Goal: Task Accomplishment & Management: Complete application form

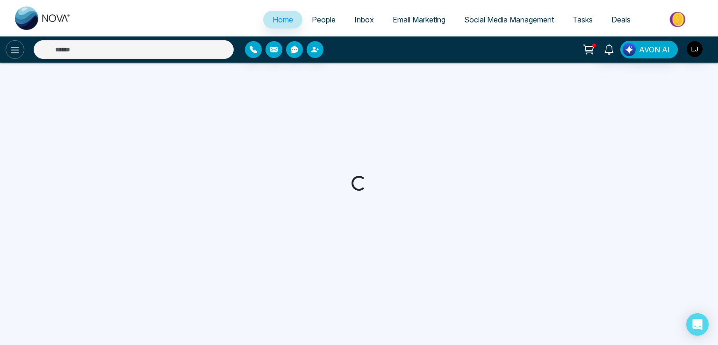
select select "*"
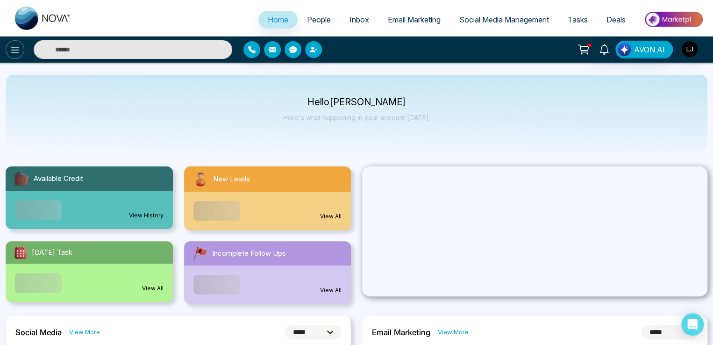
click at [17, 51] on icon at bounding box center [14, 49] width 11 height 11
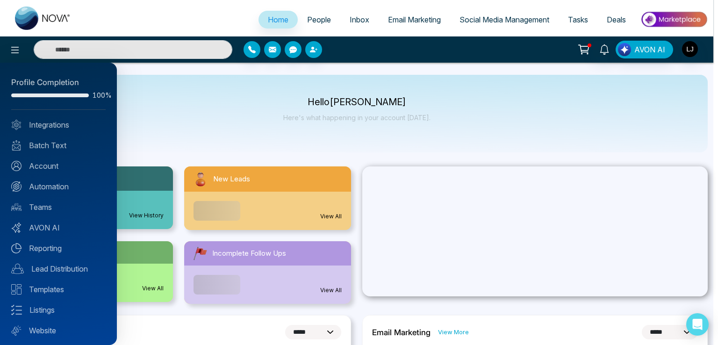
scroll to position [22, 0]
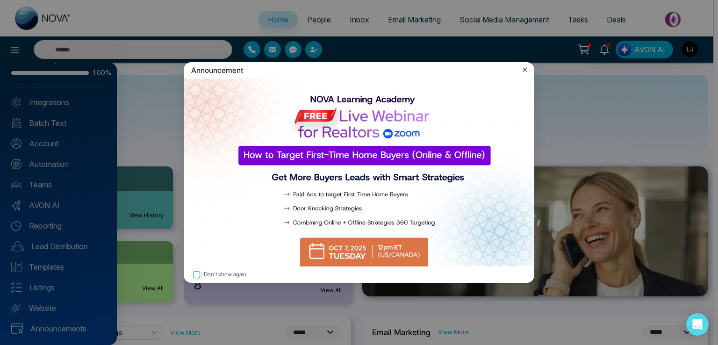
click at [525, 71] on icon at bounding box center [524, 69] width 9 height 9
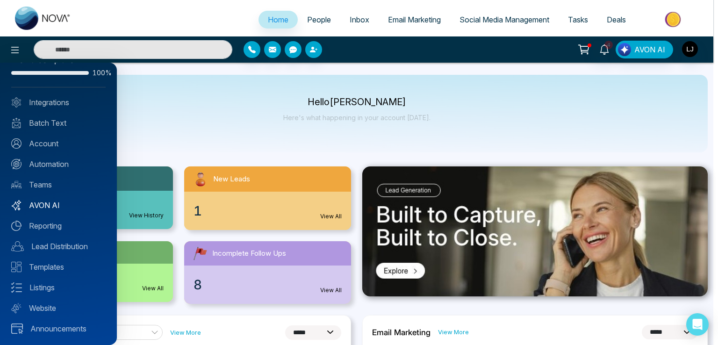
click at [47, 205] on link "AVON AI" at bounding box center [58, 205] width 94 height 11
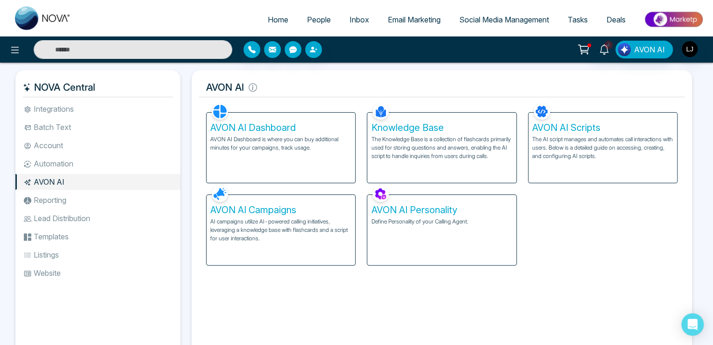
click at [301, 229] on p "AI campaigns utilize AI-powered calling initiatives, leveraging a knowledge bas…" at bounding box center [280, 229] width 141 height 25
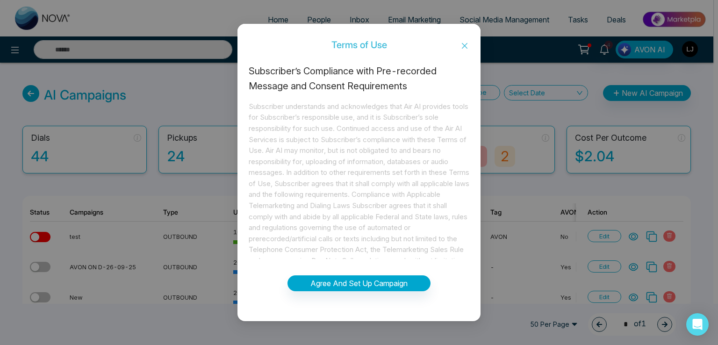
click at [465, 43] on icon "close" at bounding box center [464, 45] width 7 height 7
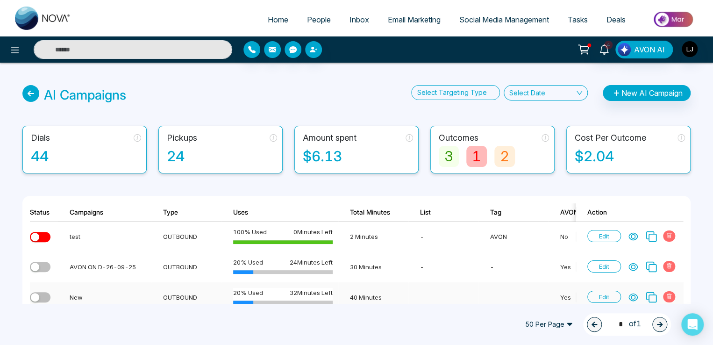
click at [667, 298] on icon at bounding box center [669, 296] width 6 height 6
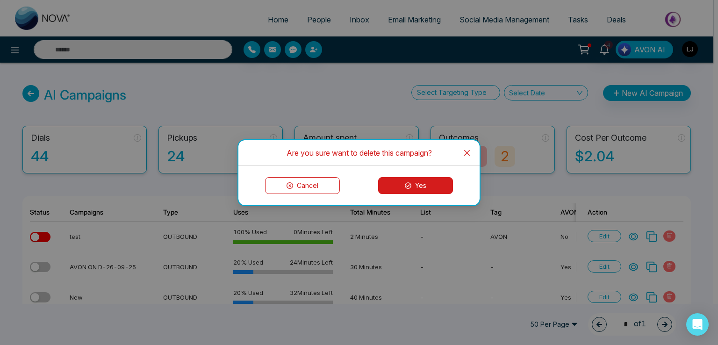
click at [417, 180] on button "Yes" at bounding box center [415, 185] width 75 height 17
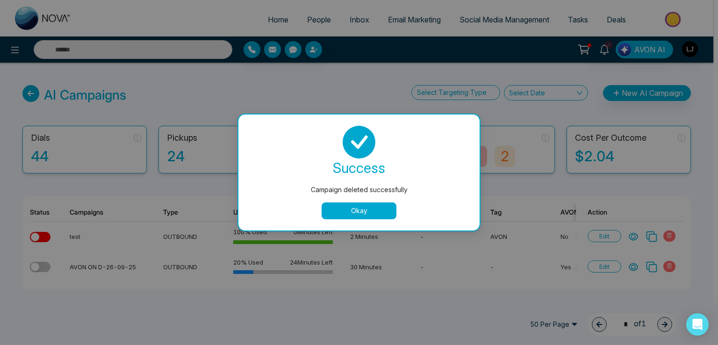
click at [348, 208] on button "Okay" at bounding box center [358, 210] width 75 height 17
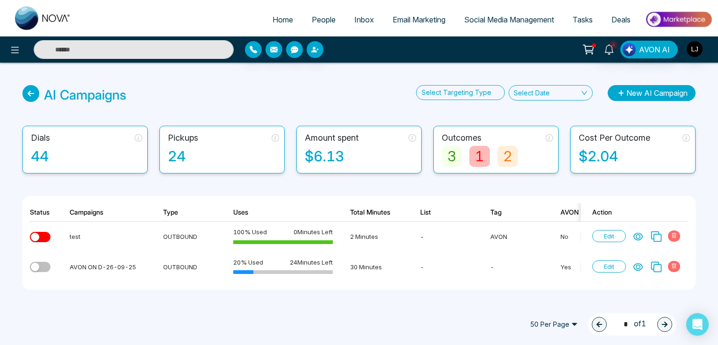
click at [636, 94] on button "New AI Campaign" at bounding box center [651, 93] width 88 height 16
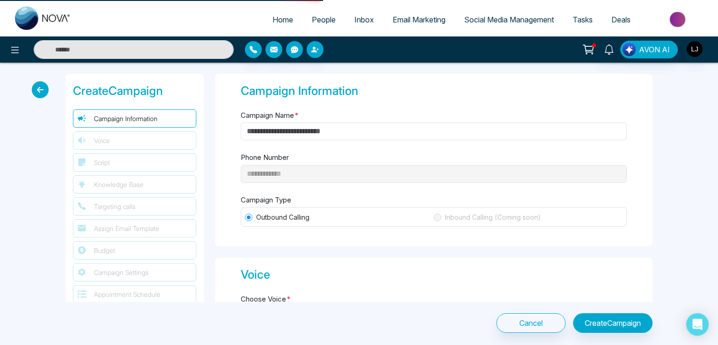
type input "**********"
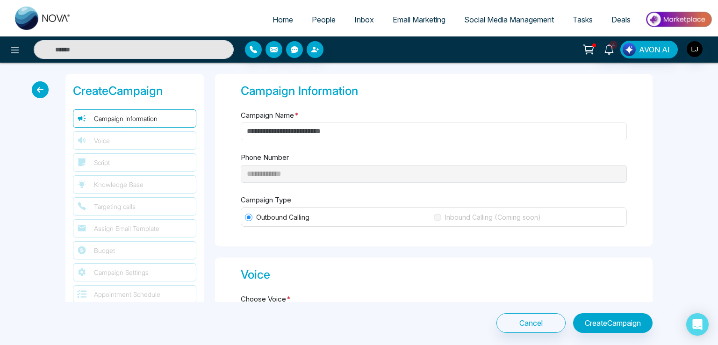
click at [292, 129] on input "Campaign Name *" at bounding box center [434, 131] width 386 height 18
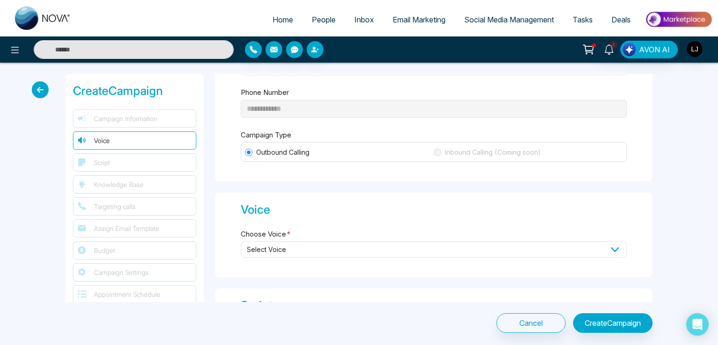
scroll to position [140, 0]
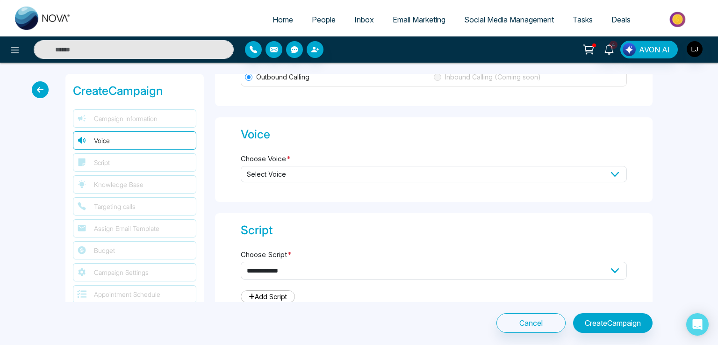
type input "***"
click at [283, 158] on label "Choose Voice *" at bounding box center [266, 159] width 50 height 11
click at [284, 169] on span "Select Voice" at bounding box center [434, 174] width 386 height 16
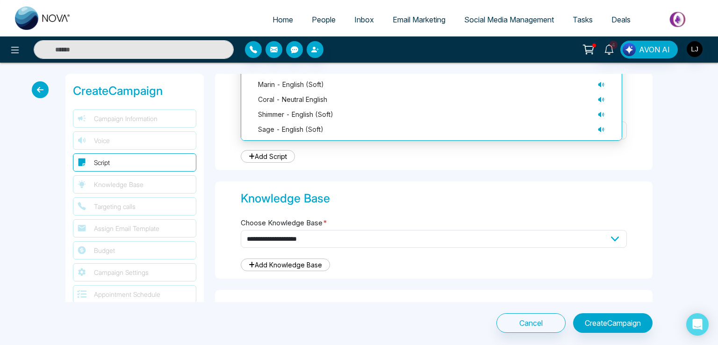
scroll to position [280, 0]
click at [288, 117] on span "shimmer - English (soft)" at bounding box center [295, 114] width 75 height 10
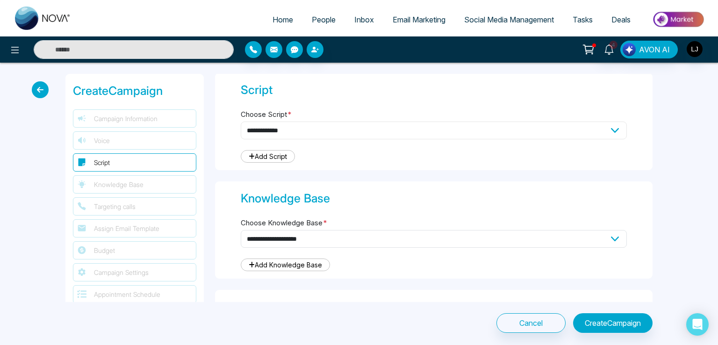
click at [278, 129] on select "**********" at bounding box center [434, 130] width 386 height 18
select select "***"
click at [241, 121] on select "**********" at bounding box center [434, 130] width 386 height 18
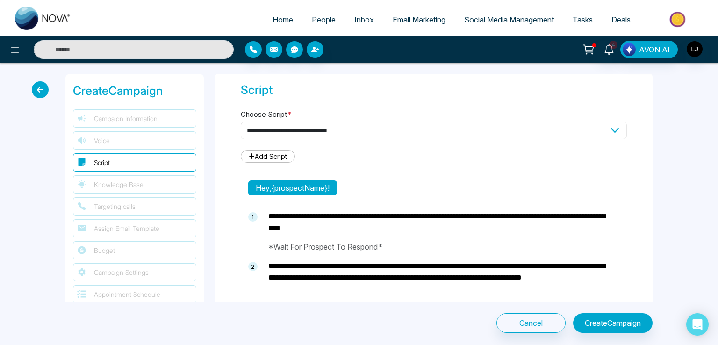
type textarea "**********"
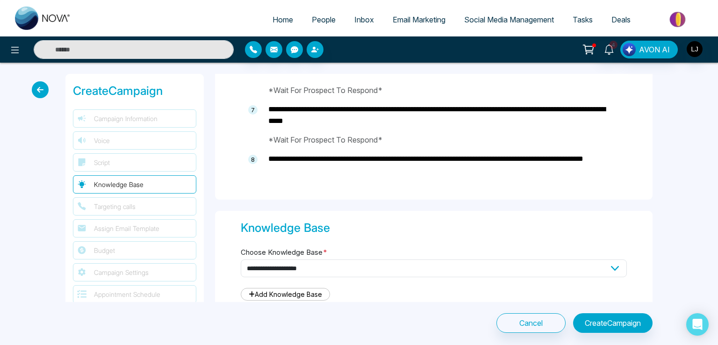
scroll to position [748, 0]
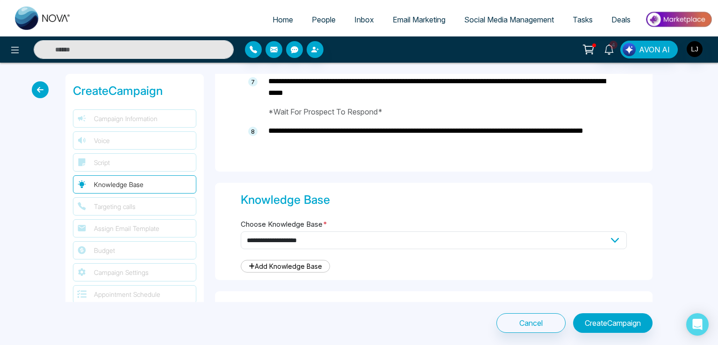
click at [282, 248] on div "**********" at bounding box center [434, 245] width 386 height 29
click at [283, 238] on select "**********" at bounding box center [434, 240] width 386 height 18
select select "***"
click at [241, 231] on select "**********" at bounding box center [434, 240] width 386 height 18
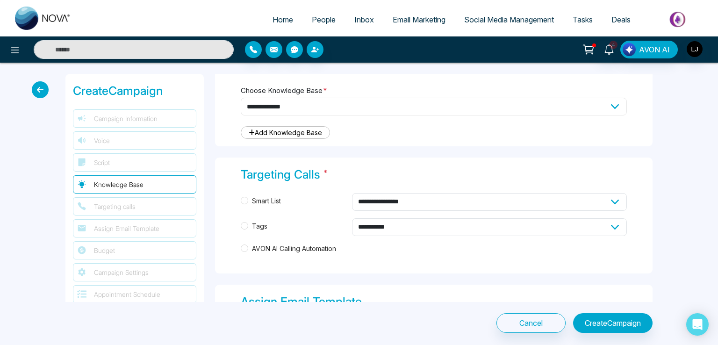
scroll to position [888, 0]
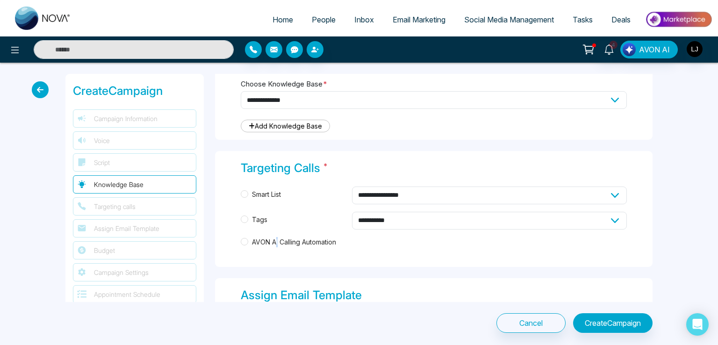
click at [277, 237] on span "AVON AI Calling Automation" at bounding box center [294, 242] width 92 height 10
click at [279, 242] on span "AVON AI Calling Automation" at bounding box center [294, 242] width 92 height 10
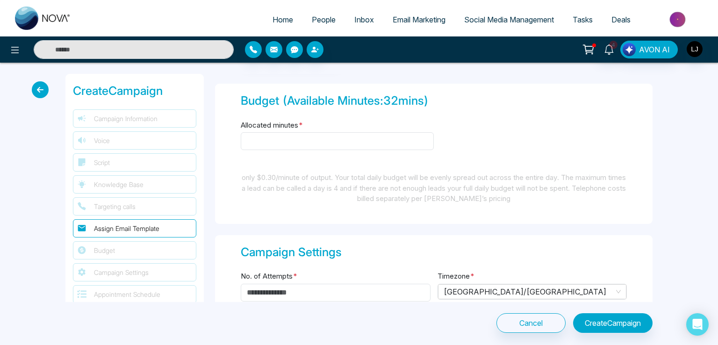
scroll to position [1168, 0]
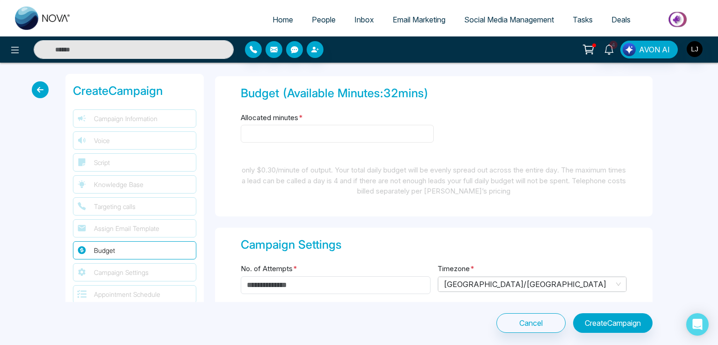
click at [273, 128] on input "Allocated minutes *" at bounding box center [337, 134] width 193 height 18
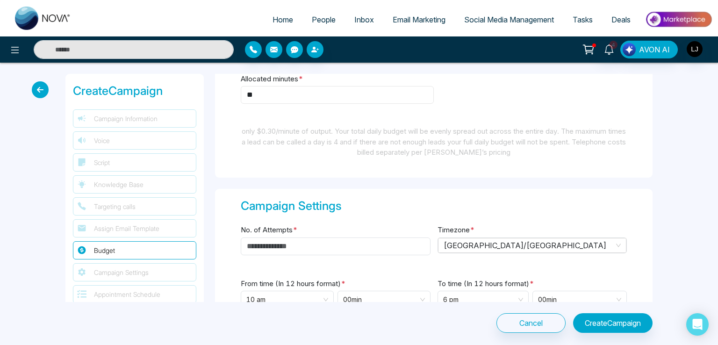
scroll to position [1262, 0]
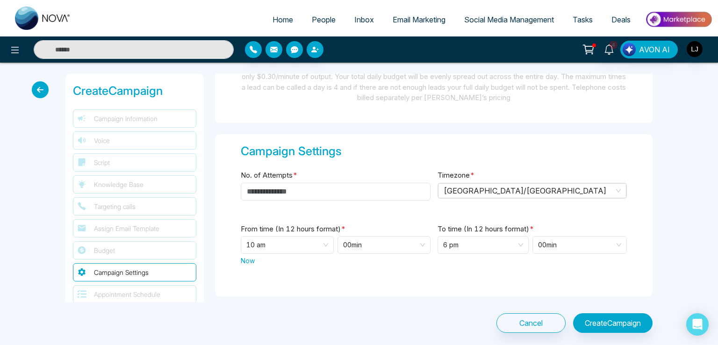
type input "**"
click at [264, 194] on input "No. of Attempts *" at bounding box center [336, 192] width 190 height 18
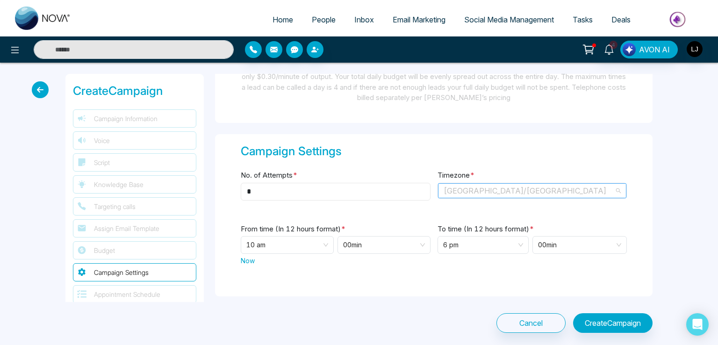
click at [457, 187] on span "[GEOGRAPHIC_DATA]/[GEOGRAPHIC_DATA]" at bounding box center [532, 191] width 178 height 14
type input "*"
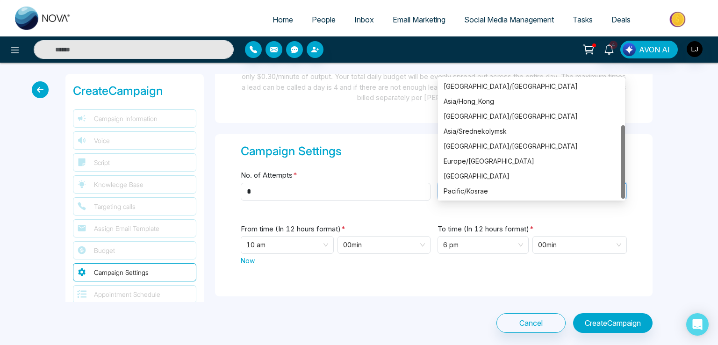
scroll to position [0, 0]
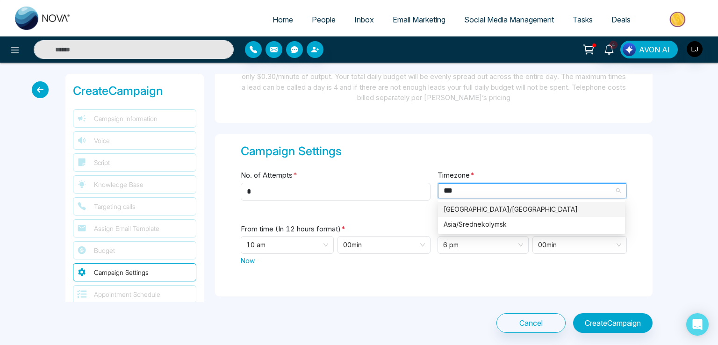
type input "****"
click at [464, 207] on div "[GEOGRAPHIC_DATA]/[GEOGRAPHIC_DATA]" at bounding box center [531, 209] width 176 height 10
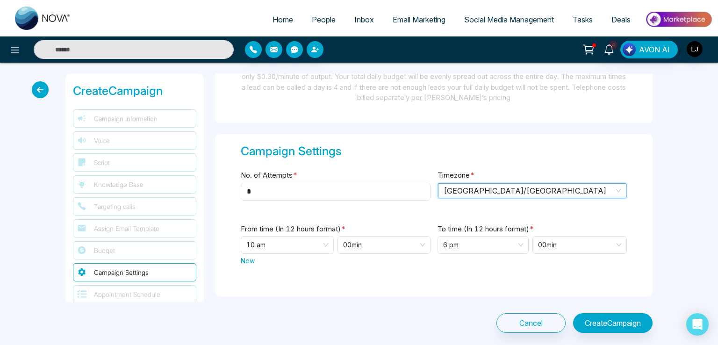
click at [249, 261] on span "Now" at bounding box center [248, 261] width 14 height 10
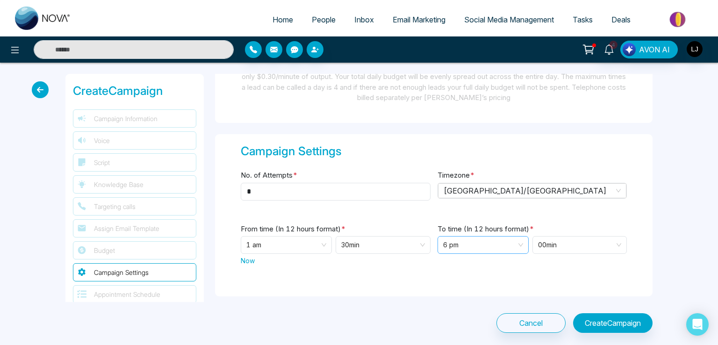
click at [473, 244] on span "6 pm" at bounding box center [483, 244] width 80 height 17
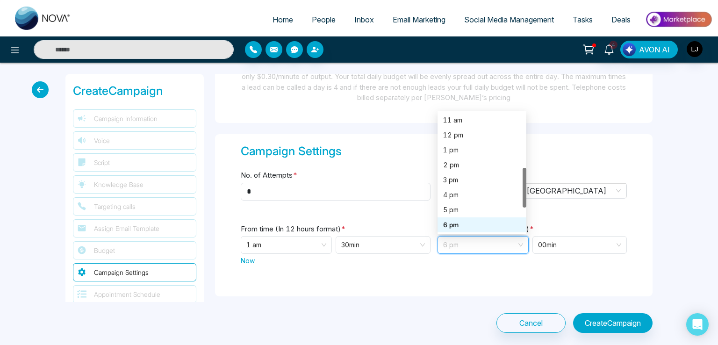
click at [473, 283] on div "Campaign Settings No. of Attempts * * Timezone * [GEOGRAPHIC_DATA]/[GEOGRAPHIC_…" at bounding box center [433, 215] width 437 height 163
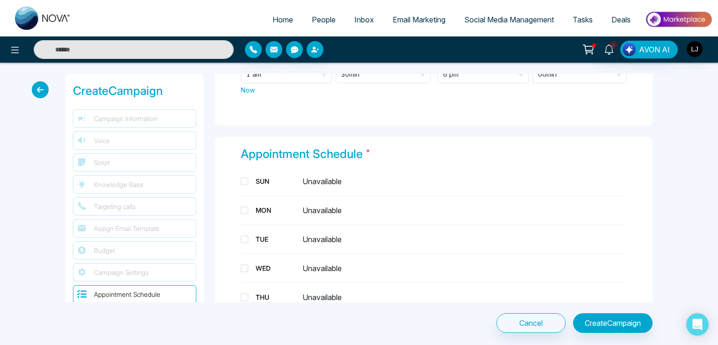
scroll to position [1449, 0]
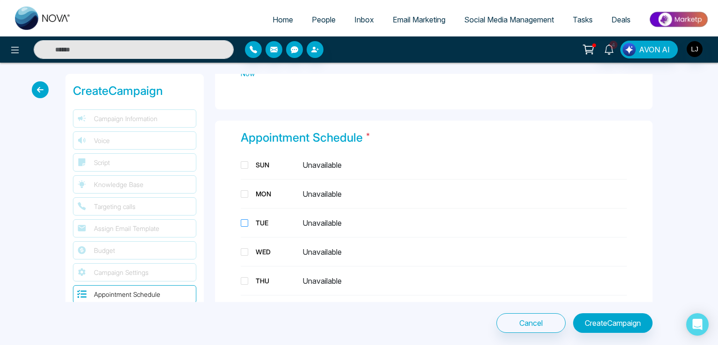
click at [264, 218] on label "TUE" at bounding box center [272, 223] width 62 height 10
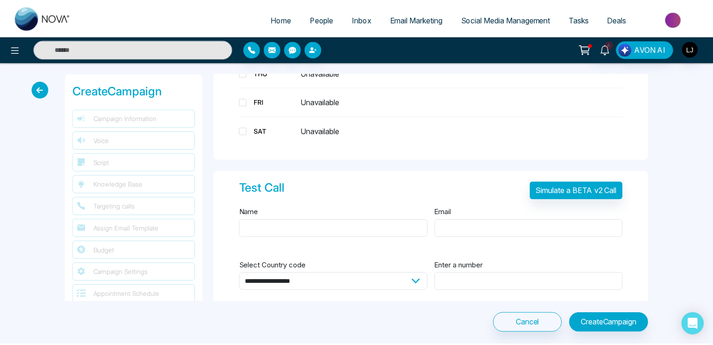
scroll to position [1679, 0]
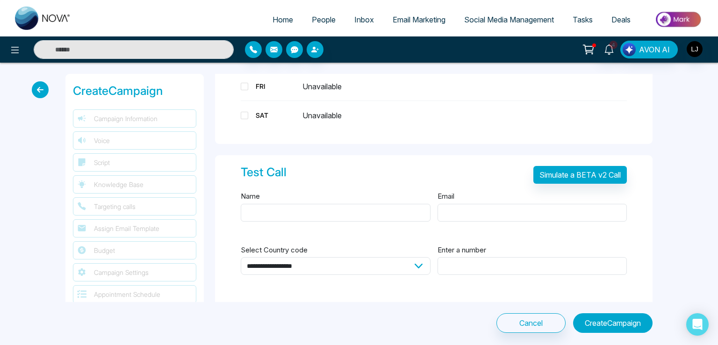
click at [600, 322] on button "Create Campaign" at bounding box center [612, 323] width 79 height 20
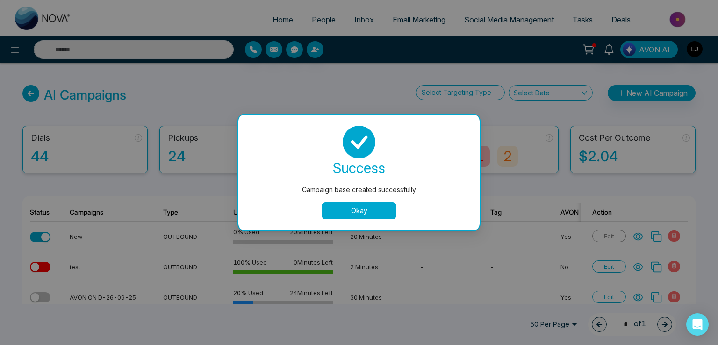
click at [336, 214] on button "Okay" at bounding box center [358, 210] width 75 height 17
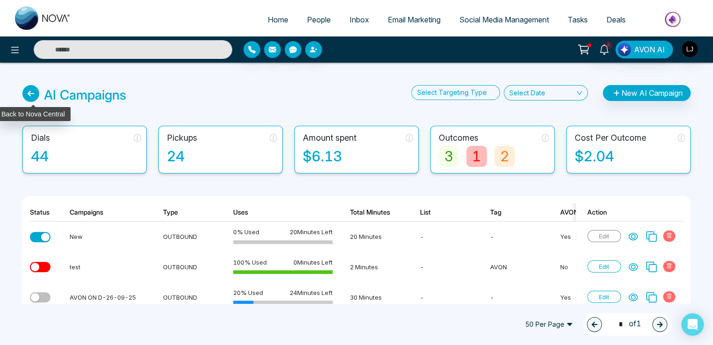
click at [40, 90] on label at bounding box center [32, 95] width 21 height 20
click at [35, 92] on icon at bounding box center [30, 93] width 17 height 17
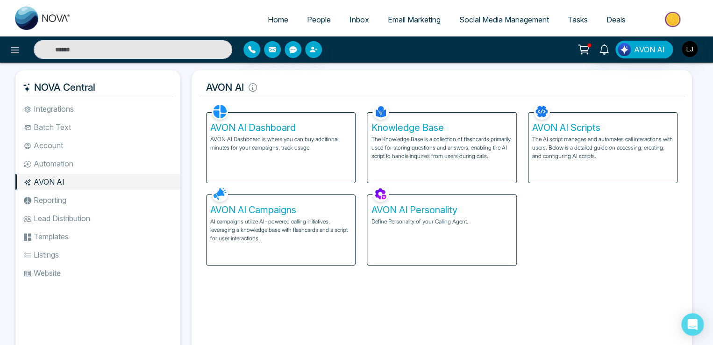
drag, startPoint x: 70, startPoint y: 161, endPoint x: 85, endPoint y: 161, distance: 14.5
click at [70, 162] on li "Automation" at bounding box center [97, 164] width 165 height 16
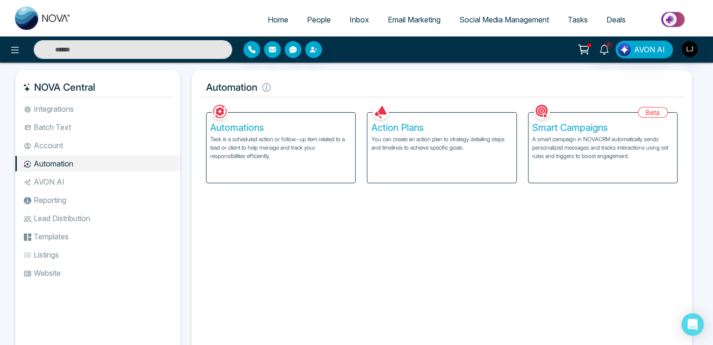
click at [447, 159] on div "Action Plans You can create an action plan to strategy detailing steps and time…" at bounding box center [441, 148] width 149 height 70
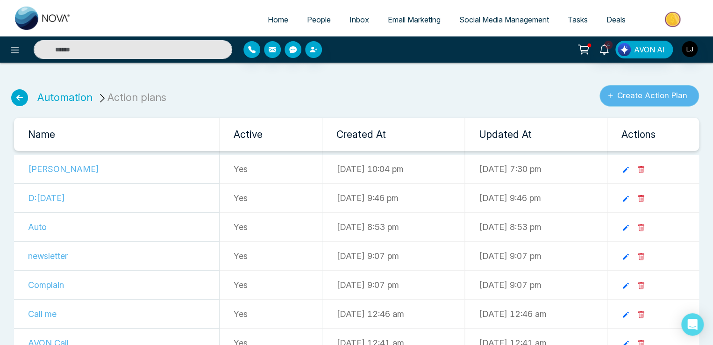
click at [635, 90] on button "Create Action Plan" at bounding box center [650, 95] width 100 height 21
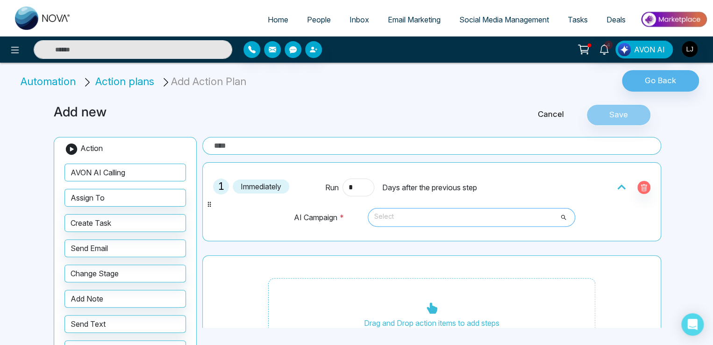
drag, startPoint x: 444, startPoint y: 214, endPoint x: 433, endPoint y: 222, distance: 13.7
click at [443, 215] on span "Select" at bounding box center [471, 217] width 194 height 16
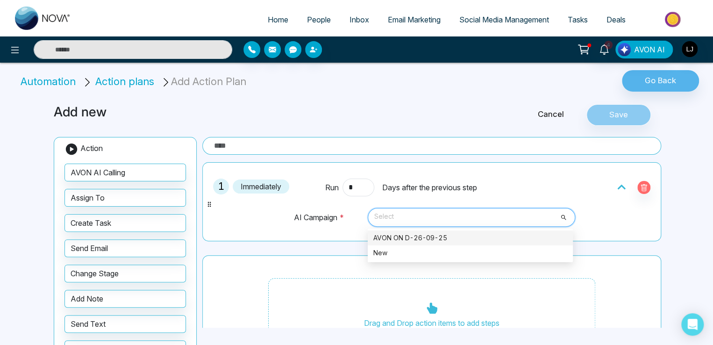
click at [411, 238] on div "AVON ON D-26-09-25" at bounding box center [470, 238] width 194 height 10
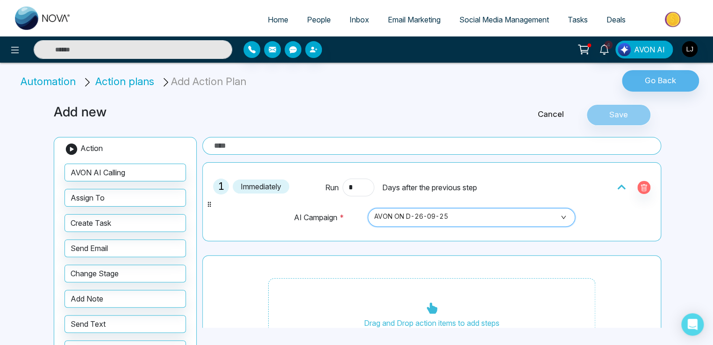
click at [409, 208] on input "search" at bounding box center [468, 215] width 190 height 14
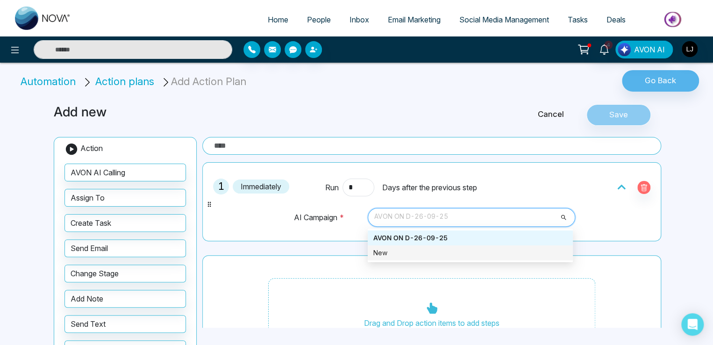
click at [400, 252] on div "New" at bounding box center [470, 253] width 194 height 10
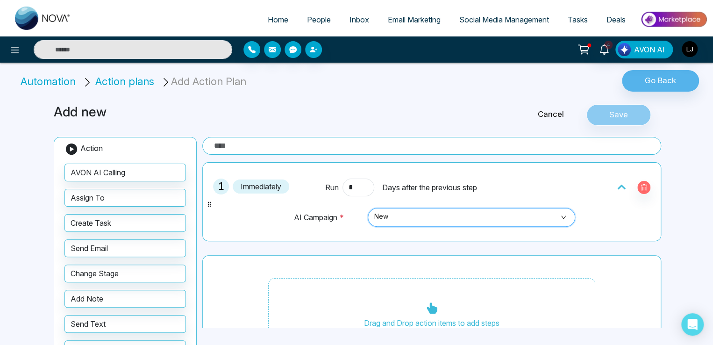
click at [274, 146] on input "text" at bounding box center [431, 146] width 459 height 18
click at [398, 211] on span "New" at bounding box center [471, 217] width 194 height 16
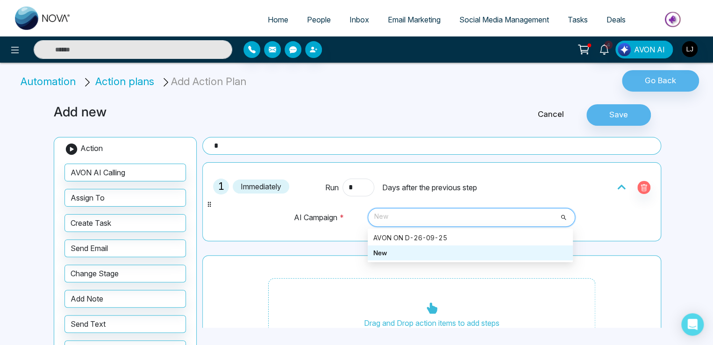
click at [398, 248] on div "New" at bounding box center [470, 253] width 194 height 10
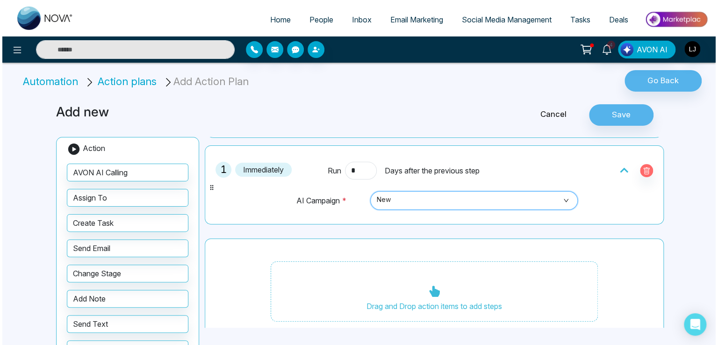
scroll to position [33, 0]
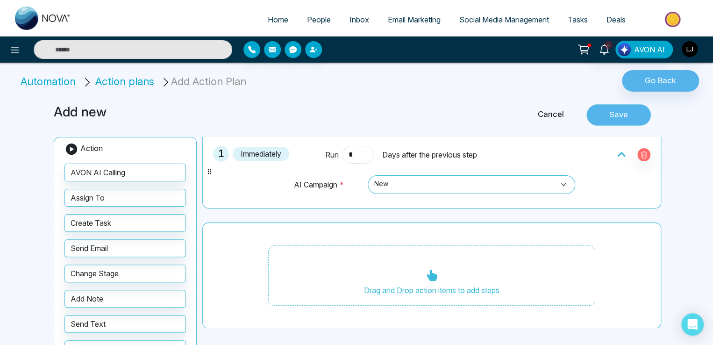
click at [633, 112] on button "Save" at bounding box center [618, 114] width 64 height 21
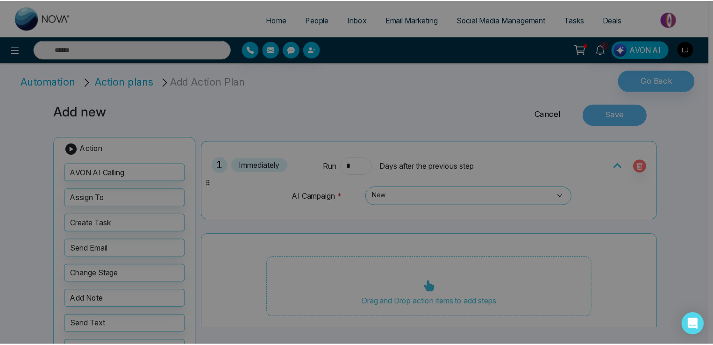
scroll to position [44, 0]
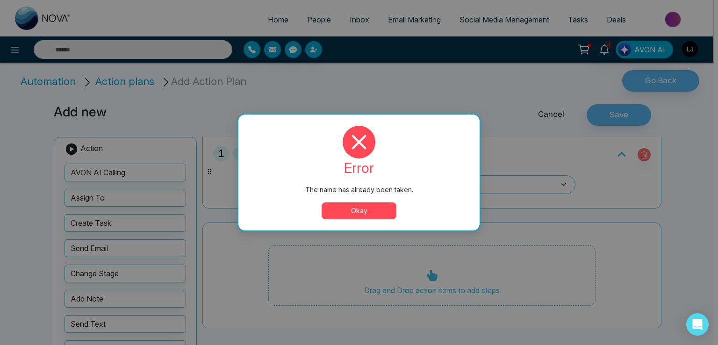
click at [355, 211] on button "Okay" at bounding box center [358, 210] width 75 height 17
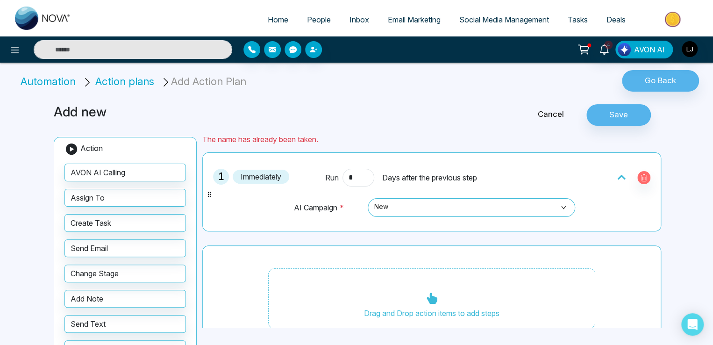
scroll to position [0, 0]
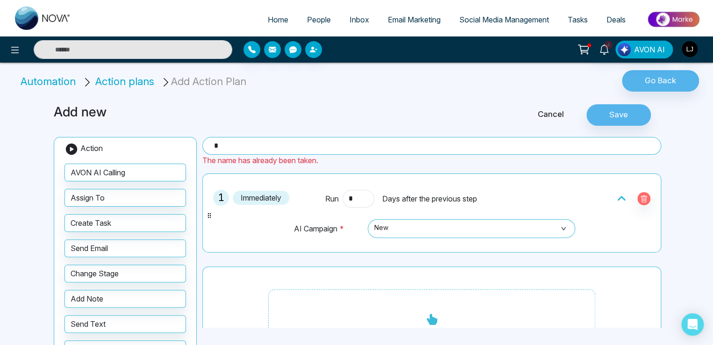
drag, startPoint x: 265, startPoint y: 146, endPoint x: 193, endPoint y: 146, distance: 72.4
click at [193, 146] on div "Add new Cancel Save Action AVON AI Calling Assign To Create Task Send Email Cha…" at bounding box center [356, 251] width 617 height 317
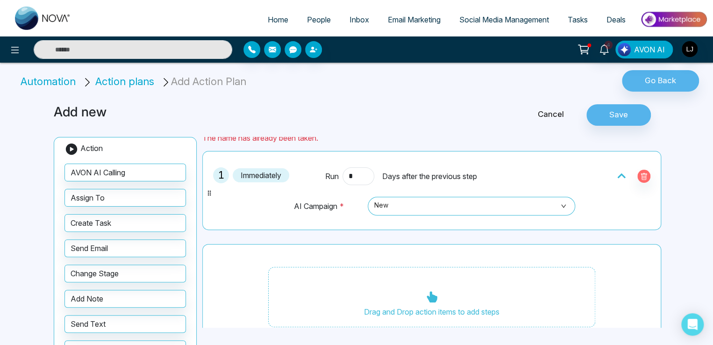
scroll to position [44, 0]
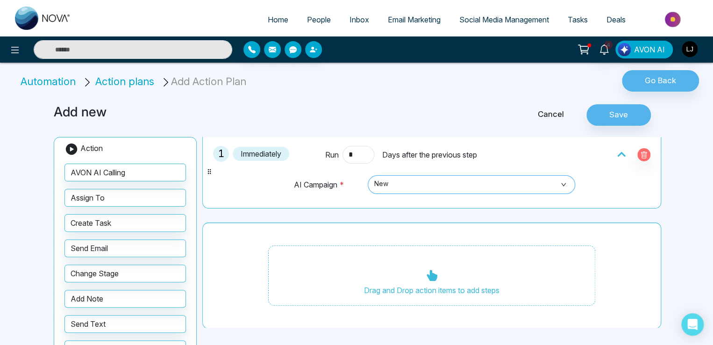
click at [409, 180] on span "New" at bounding box center [471, 185] width 194 height 16
click at [617, 99] on div "Add new Cancel Save Action AVON AI Calling Assign To Create Task Send Email Cha…" at bounding box center [356, 251] width 617 height 317
click at [619, 117] on button "Save" at bounding box center [618, 114] width 64 height 21
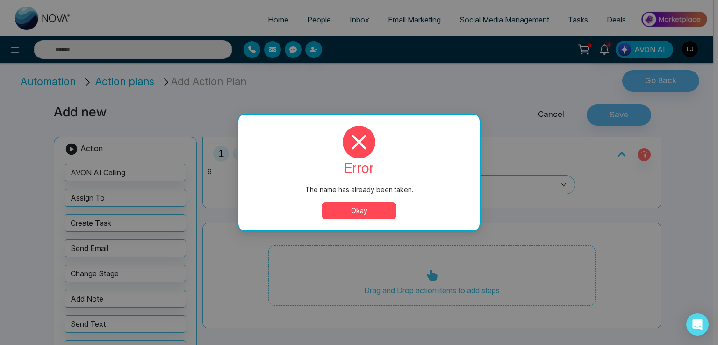
click at [347, 215] on button "Okay" at bounding box center [358, 210] width 75 height 17
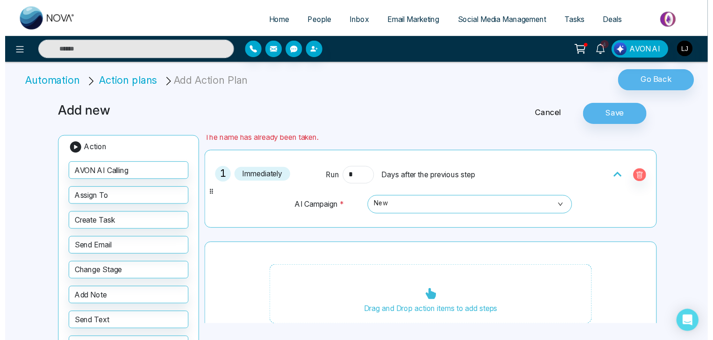
scroll to position [0, 0]
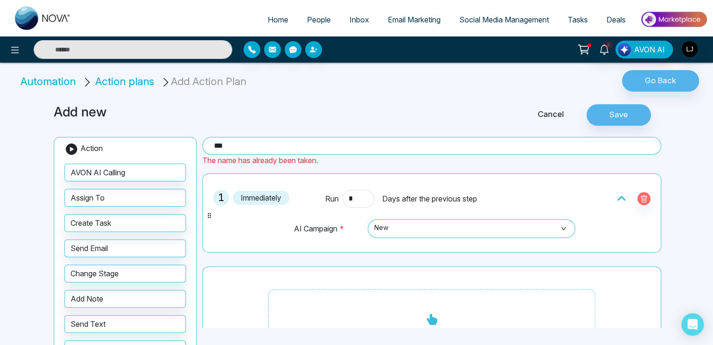
click at [254, 148] on input "***" at bounding box center [431, 146] width 459 height 18
type input "********"
click at [608, 112] on button "Save" at bounding box center [618, 114] width 64 height 21
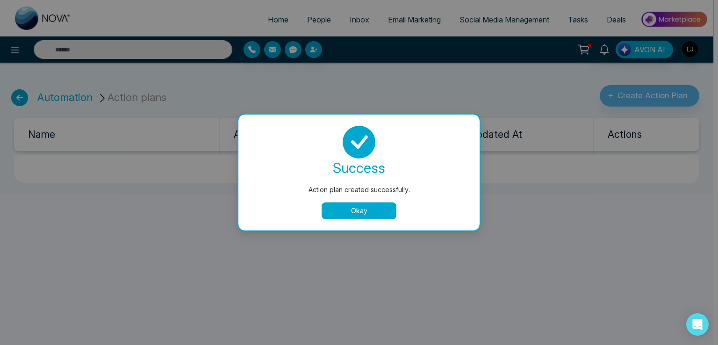
click at [357, 212] on button "Okay" at bounding box center [358, 210] width 75 height 17
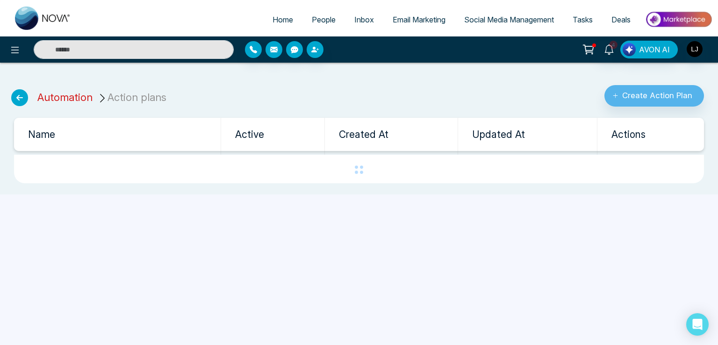
click at [64, 100] on link "Automation" at bounding box center [64, 97] width 55 height 12
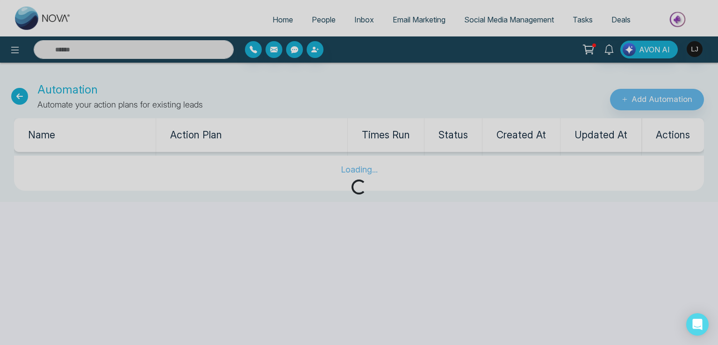
click at [646, 102] on div "Loading..." at bounding box center [359, 172] width 718 height 345
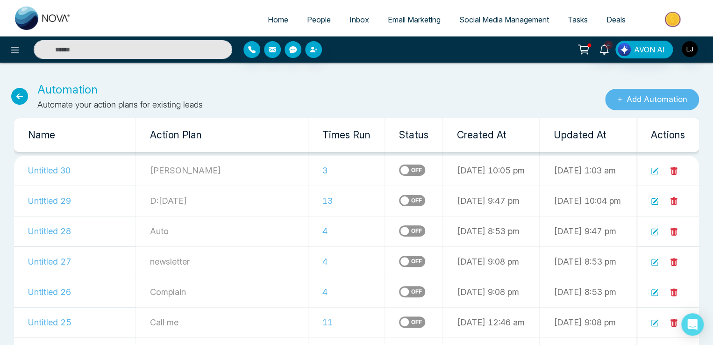
click at [646, 102] on button "Add Automation" at bounding box center [652, 99] width 94 height 21
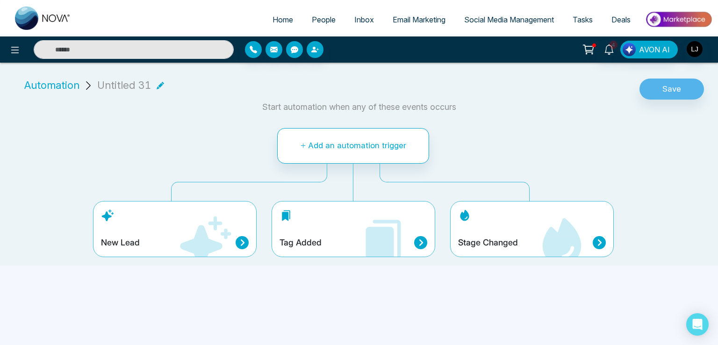
click at [525, 232] on div "Stage Changed" at bounding box center [532, 229] width 164 height 56
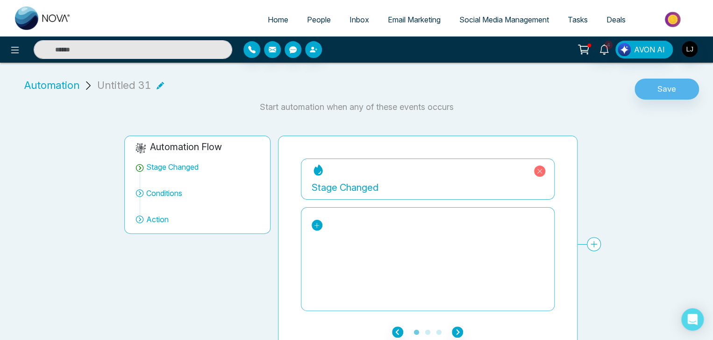
click at [320, 225] on link at bounding box center [317, 225] width 11 height 11
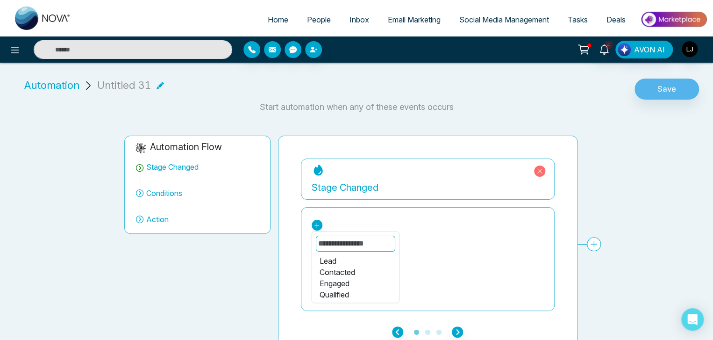
click at [341, 264] on div "Lead" at bounding box center [355, 260] width 72 height 11
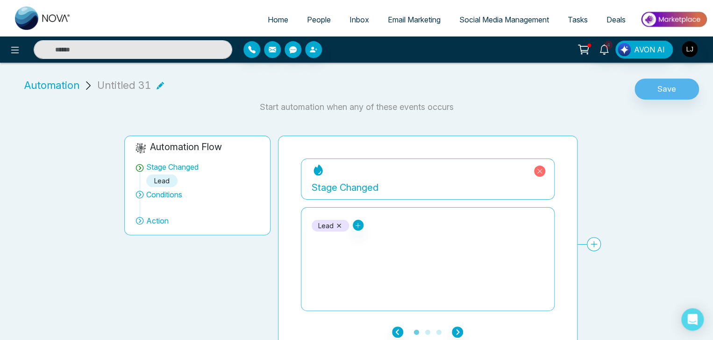
click at [338, 225] on icon at bounding box center [339, 225] width 4 height 4
click at [318, 222] on icon at bounding box center [317, 225] width 7 height 7
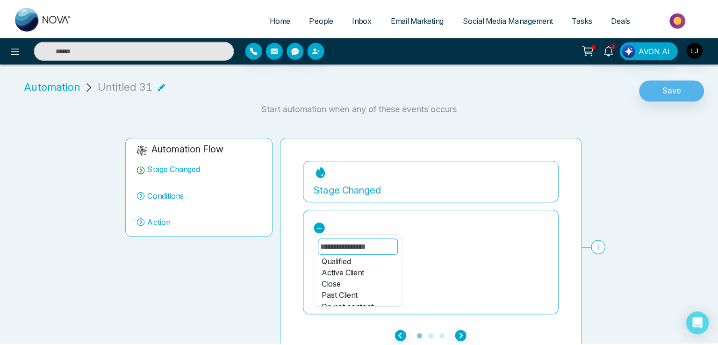
scroll to position [111, 0]
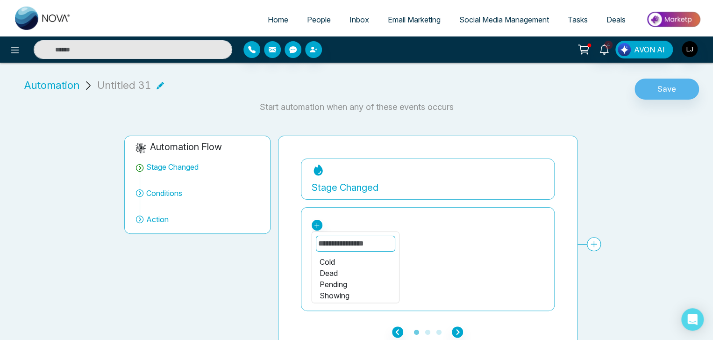
click at [333, 295] on div "Showing" at bounding box center [355, 295] width 72 height 11
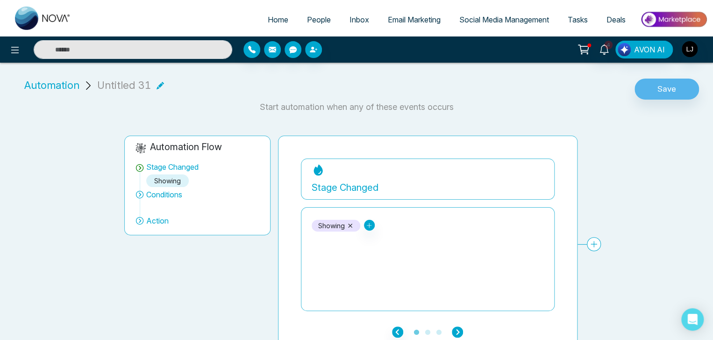
click at [462, 332] on icon "button" at bounding box center [457, 331] width 11 height 11
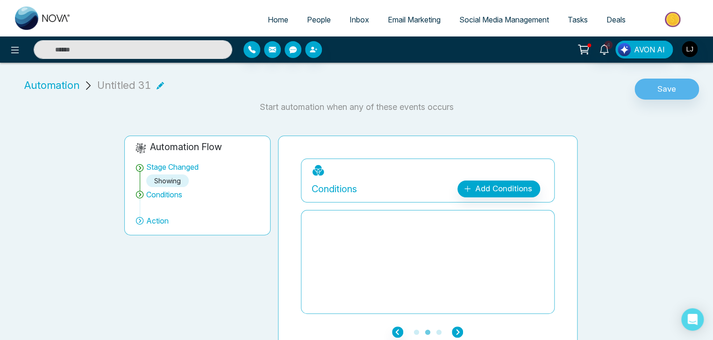
click at [456, 331] on icon "button" at bounding box center [457, 331] width 11 height 11
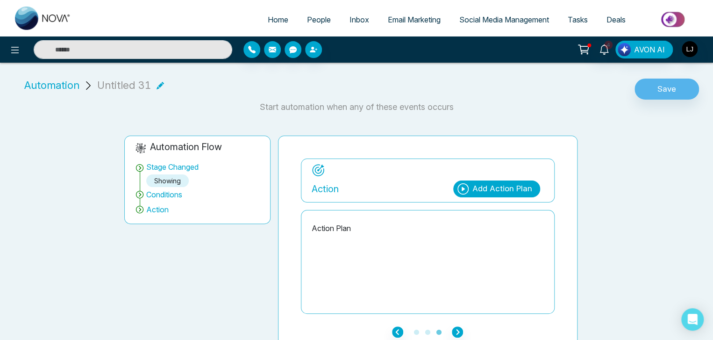
click at [499, 182] on div "Add Action Plan" at bounding box center [496, 188] width 87 height 17
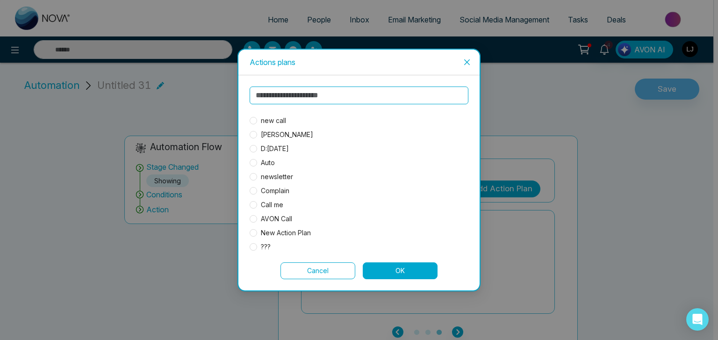
click at [284, 119] on span "new call" at bounding box center [273, 120] width 33 height 10
click at [389, 274] on button "OK" at bounding box center [400, 270] width 75 height 17
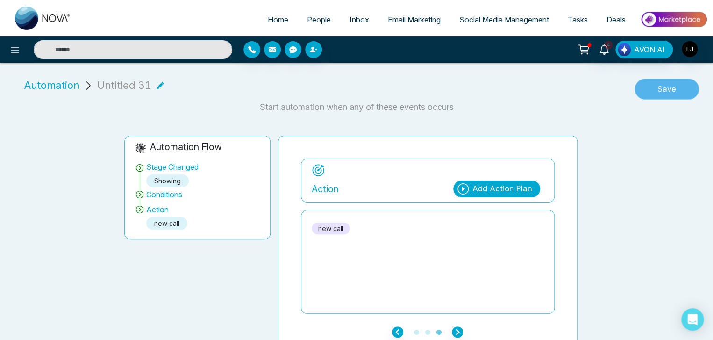
click at [662, 81] on button "Save" at bounding box center [667, 89] width 64 height 21
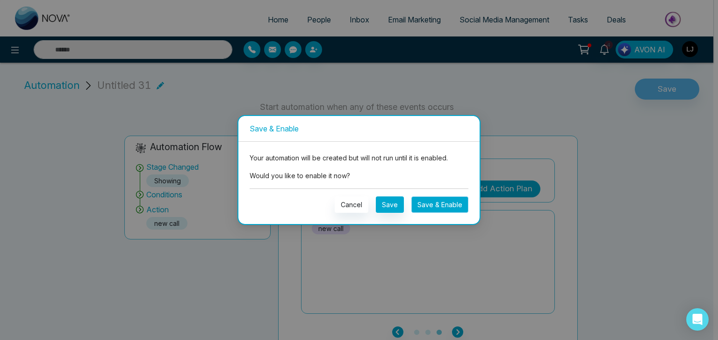
click at [432, 208] on button "Save & Enable" at bounding box center [439, 204] width 57 height 16
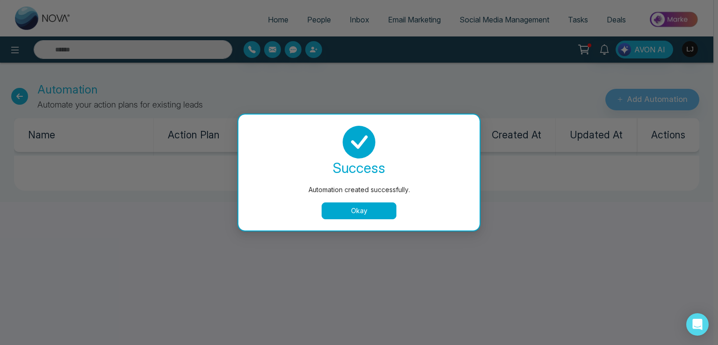
click at [340, 208] on button "Okay" at bounding box center [358, 210] width 75 height 17
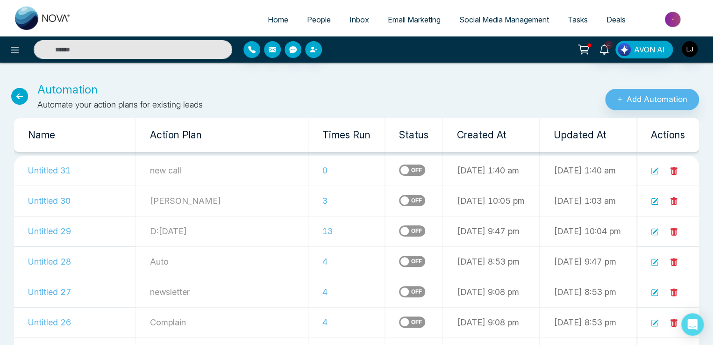
click at [399, 198] on label at bounding box center [412, 200] width 26 height 11
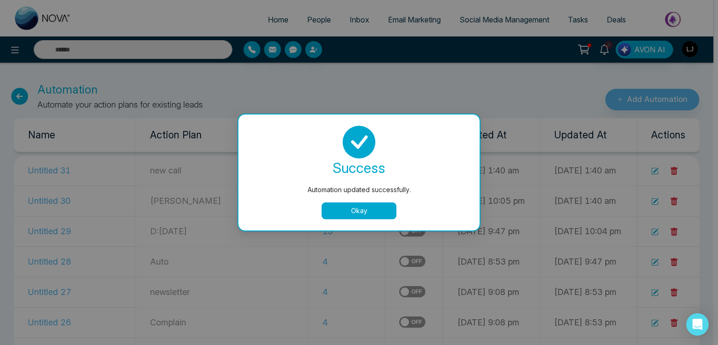
click at [362, 215] on button "Okay" at bounding box center [358, 210] width 75 height 17
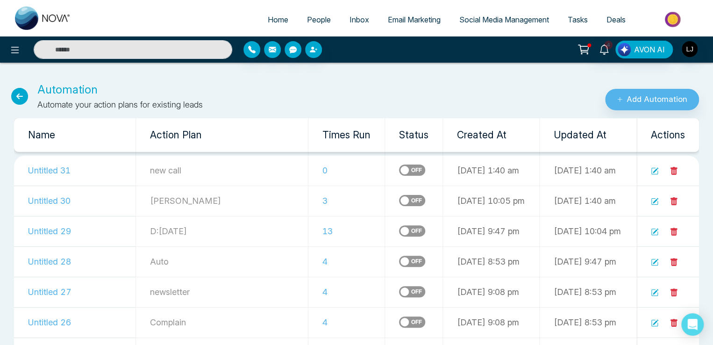
click at [310, 25] on link "People" at bounding box center [319, 20] width 43 height 18
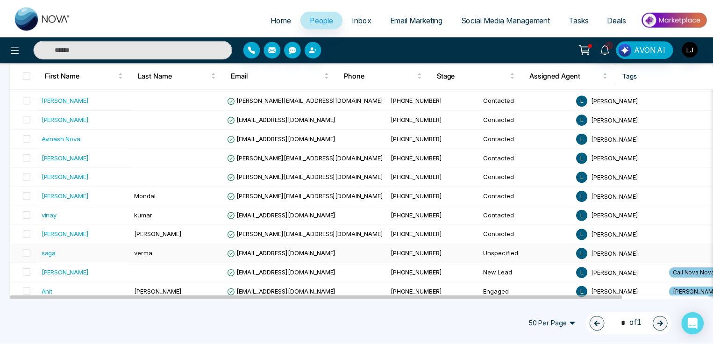
scroll to position [164, 0]
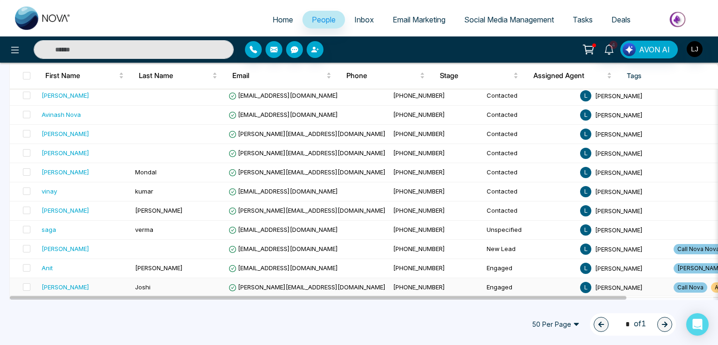
click at [275, 284] on span "[PERSON_NAME][EMAIL_ADDRESS][DOMAIN_NAME]" at bounding box center [307, 286] width 157 height 7
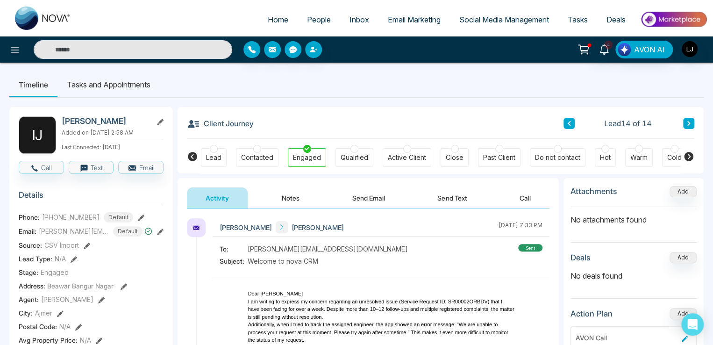
click at [688, 156] on icon at bounding box center [688, 156] width 9 height 9
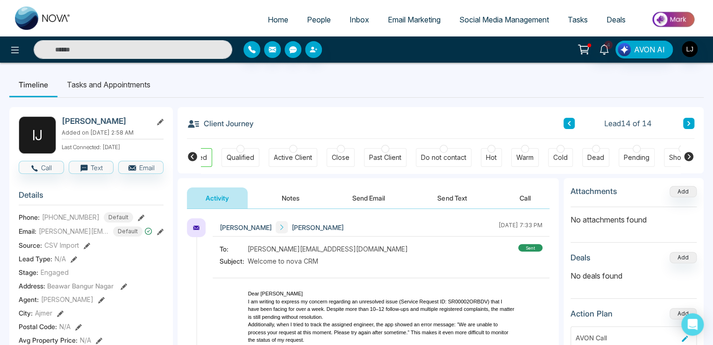
click at [688, 156] on icon at bounding box center [688, 156] width 9 height 9
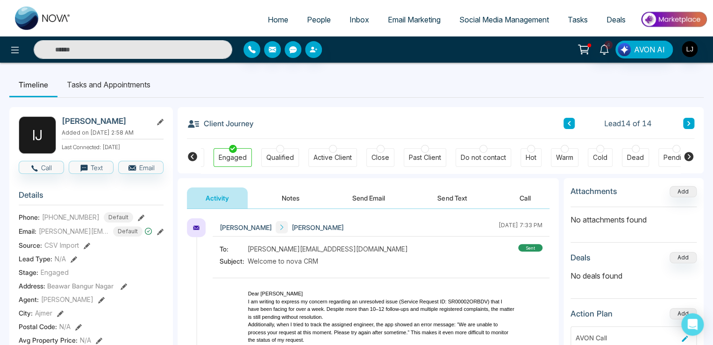
click at [688, 156] on icon at bounding box center [688, 156] width 9 height 9
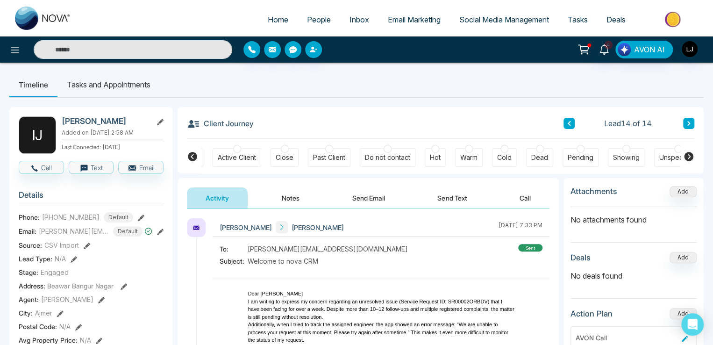
click at [688, 156] on icon at bounding box center [688, 156] width 9 height 9
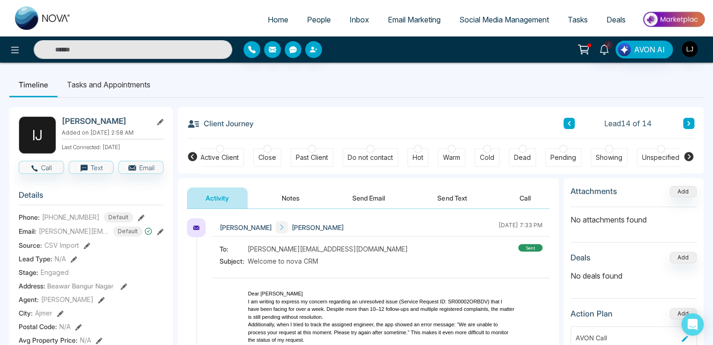
scroll to position [0, 188]
click at [609, 156] on div "Showing" at bounding box center [608, 157] width 27 height 9
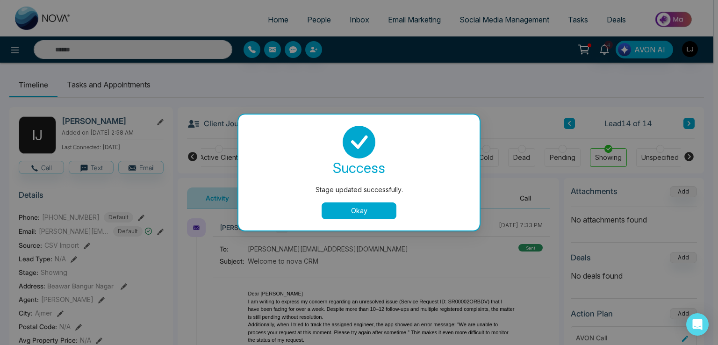
drag, startPoint x: 366, startPoint y: 206, endPoint x: 379, endPoint y: 208, distance: 13.2
click at [367, 206] on button "Okay" at bounding box center [358, 210] width 75 height 17
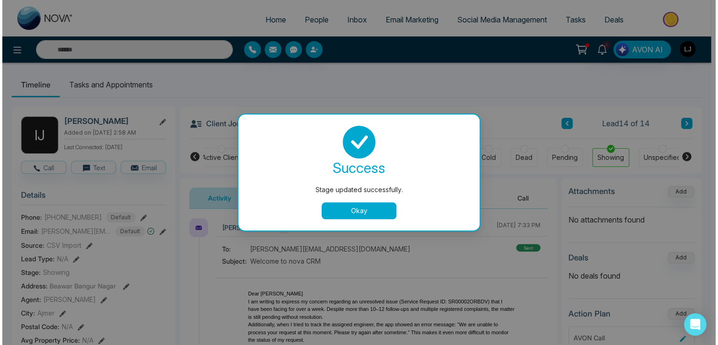
scroll to position [0, 184]
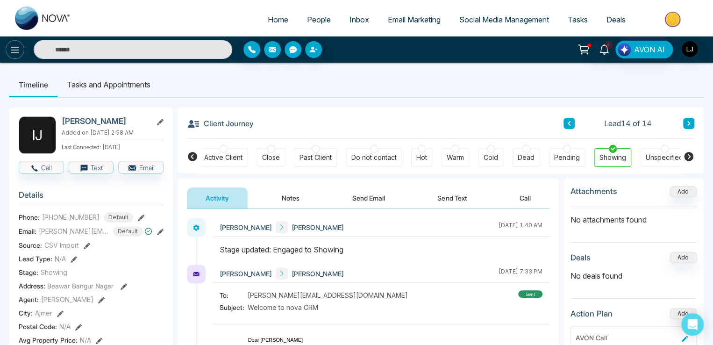
click at [19, 51] on icon at bounding box center [14, 49] width 11 height 11
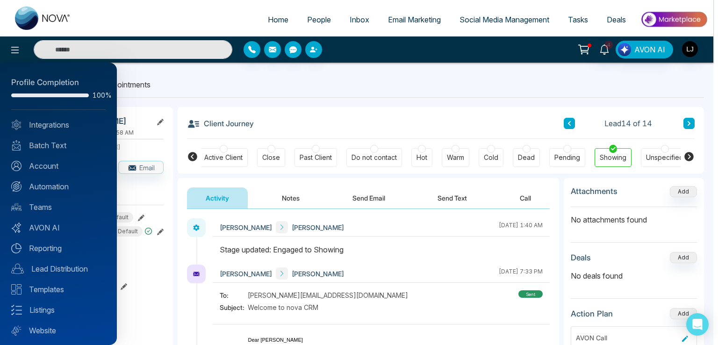
click at [312, 16] on div at bounding box center [359, 172] width 718 height 345
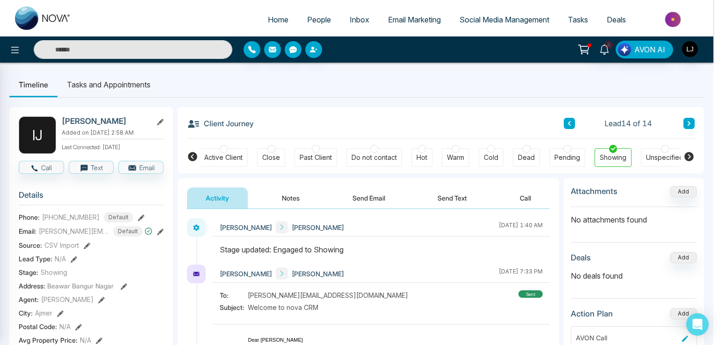
click at [312, 16] on div at bounding box center [359, 172] width 718 height 345
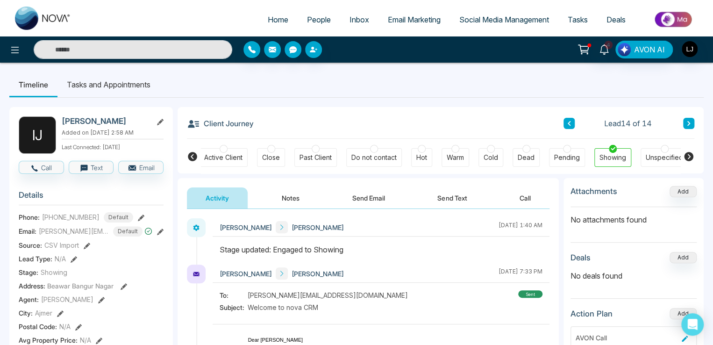
click at [309, 25] on link "People" at bounding box center [319, 20] width 43 height 18
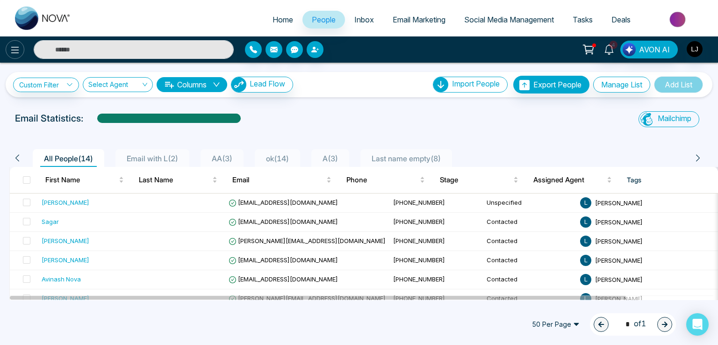
click at [14, 46] on icon at bounding box center [14, 49] width 11 height 11
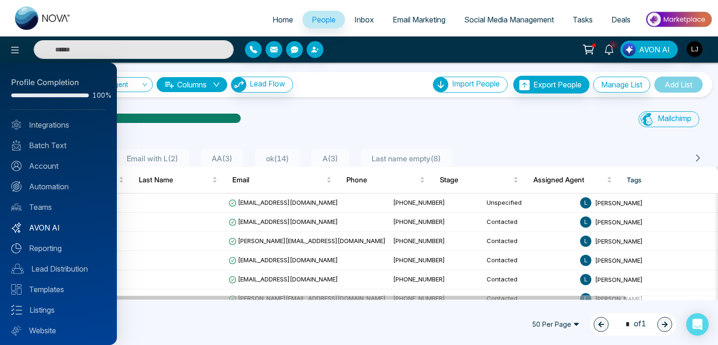
click at [48, 223] on link "AVON AI" at bounding box center [58, 227] width 94 height 11
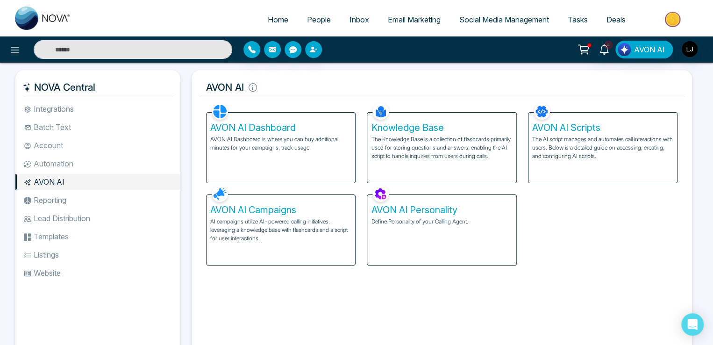
click at [276, 215] on div "AVON AI Campaigns AI campaigns utilize AI-powered calling initiatives, leveragi…" at bounding box center [281, 230] width 149 height 70
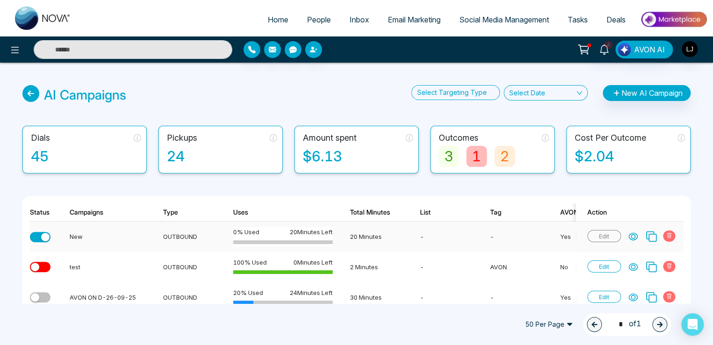
click at [634, 238] on icon at bounding box center [633, 236] width 8 height 7
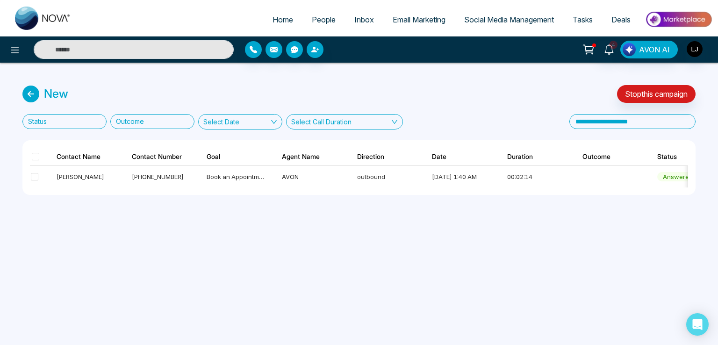
click at [580, 24] on link "Tasks" at bounding box center [582, 20] width 39 height 18
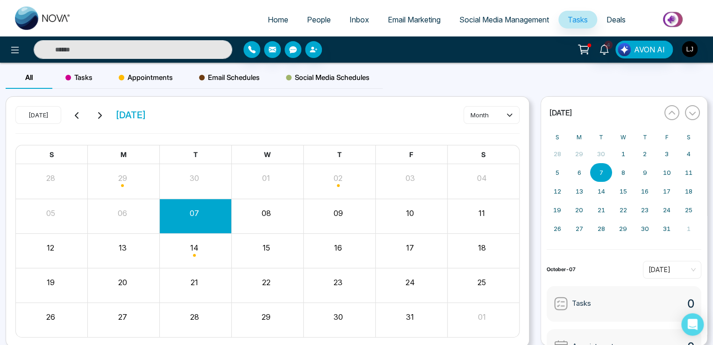
click at [144, 85] on div "Appointments" at bounding box center [146, 77] width 80 height 22
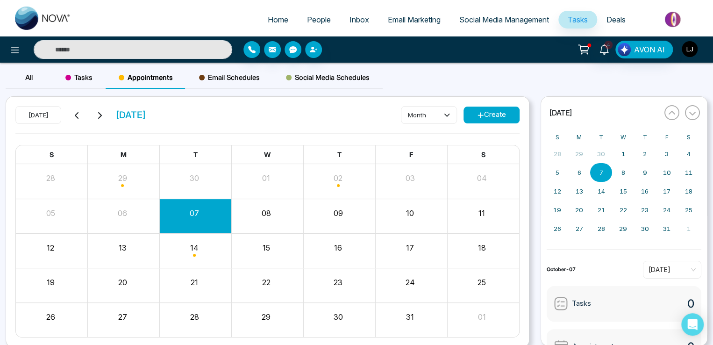
click at [687, 49] on img "button" at bounding box center [690, 49] width 16 height 16
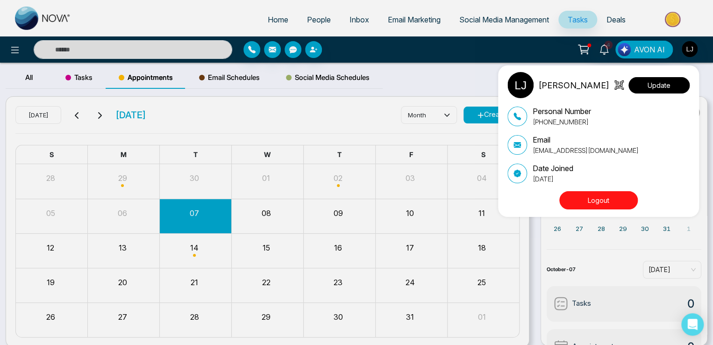
click at [659, 85] on button "Update" at bounding box center [659, 85] width 61 height 16
select select
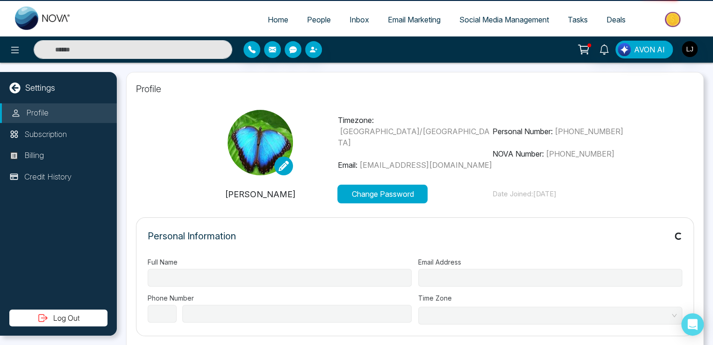
type input "**********"
select select "***"
type input "**********"
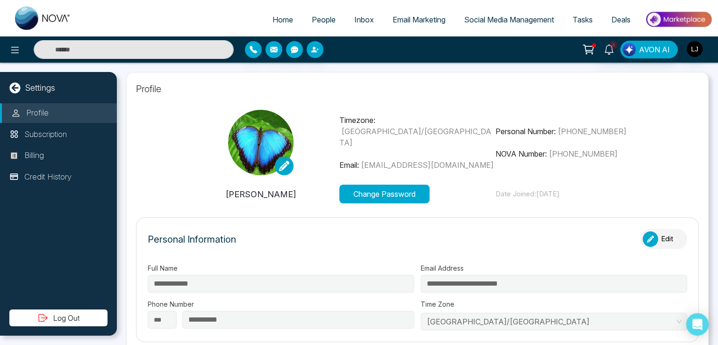
type input "*"
